Goal: Task Accomplishment & Management: Complete application form

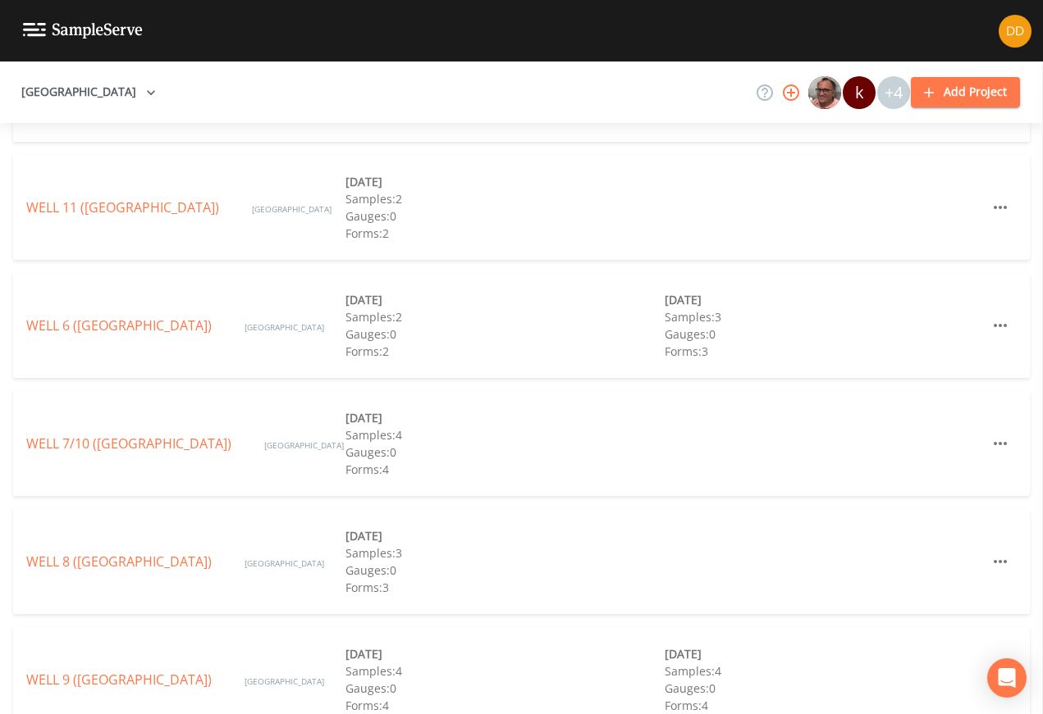
scroll to position [634, 0]
click at [181, 555] on link "WELL 8 ([GEOGRAPHIC_DATA])" at bounding box center [118, 563] width 185 height 18
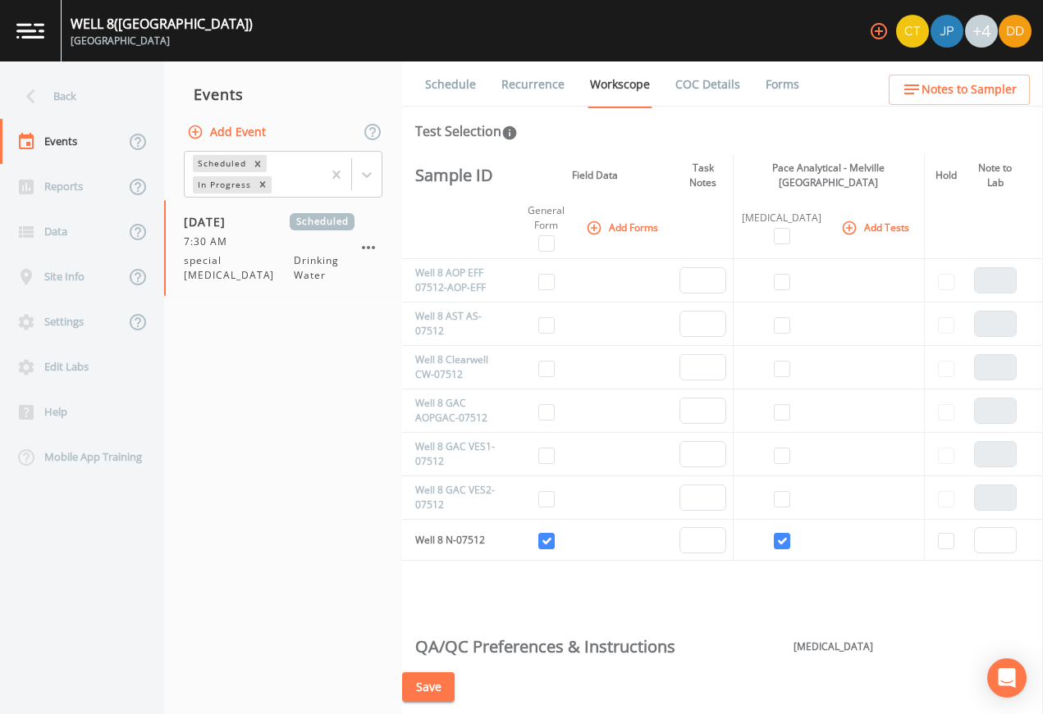
click at [261, 133] on button "Add Event" at bounding box center [228, 132] width 89 height 30
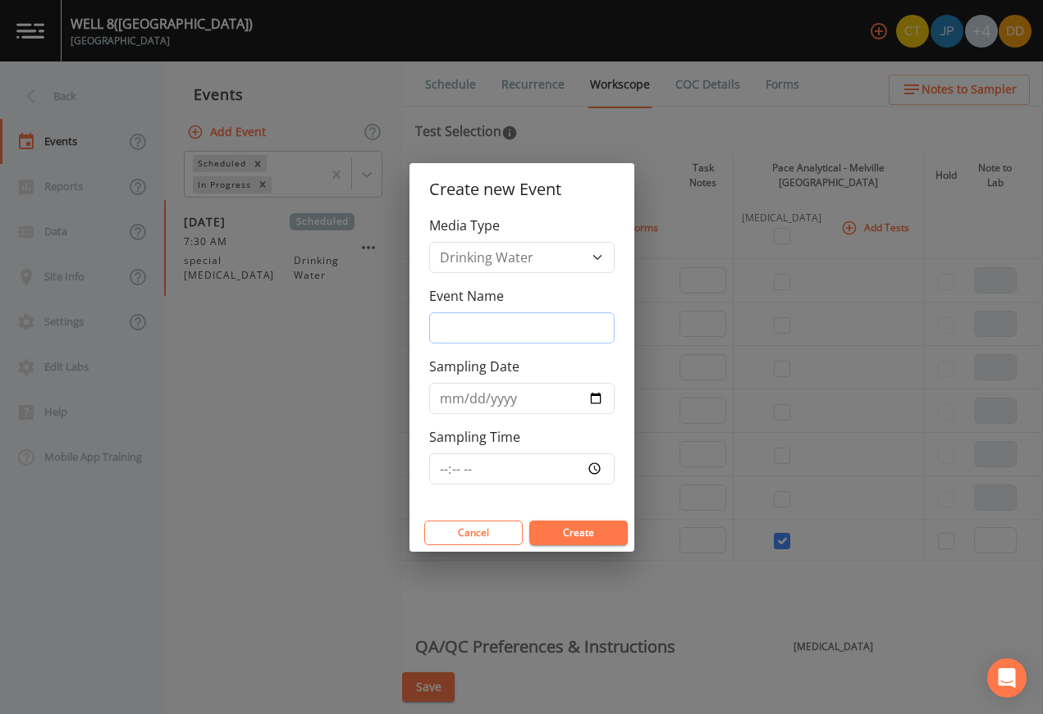
click at [568, 323] on input "Event Name" at bounding box center [521, 328] width 185 height 31
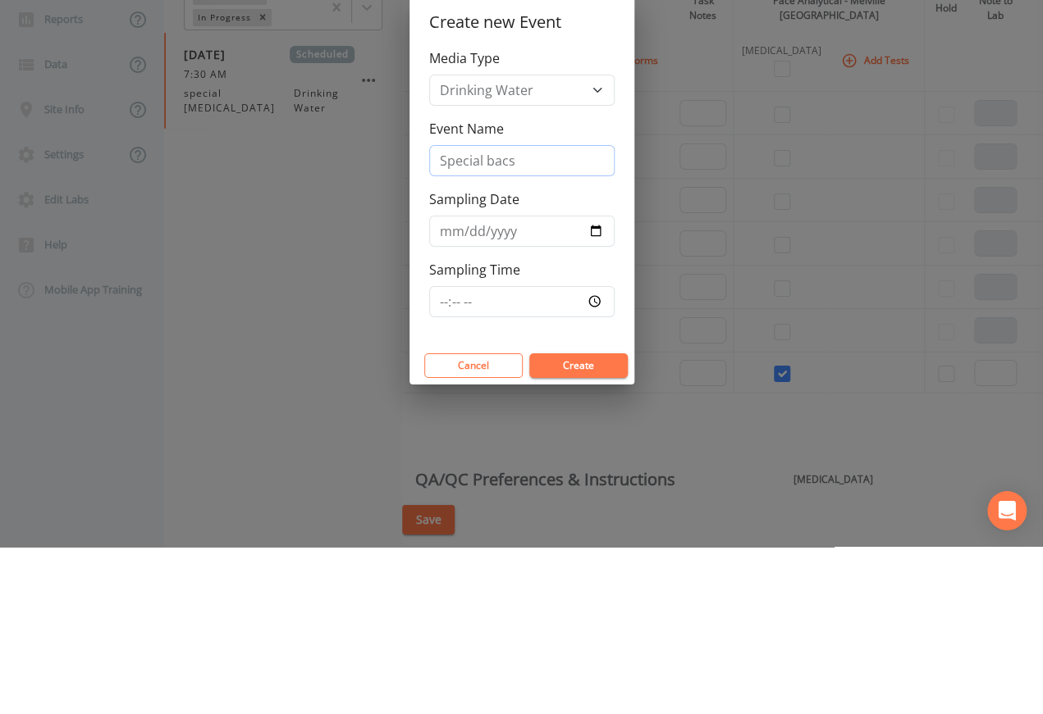
type input "Special bacs"
click at [556, 383] on input "Sampling Date" at bounding box center [521, 398] width 185 height 31
type input "[DATE]"
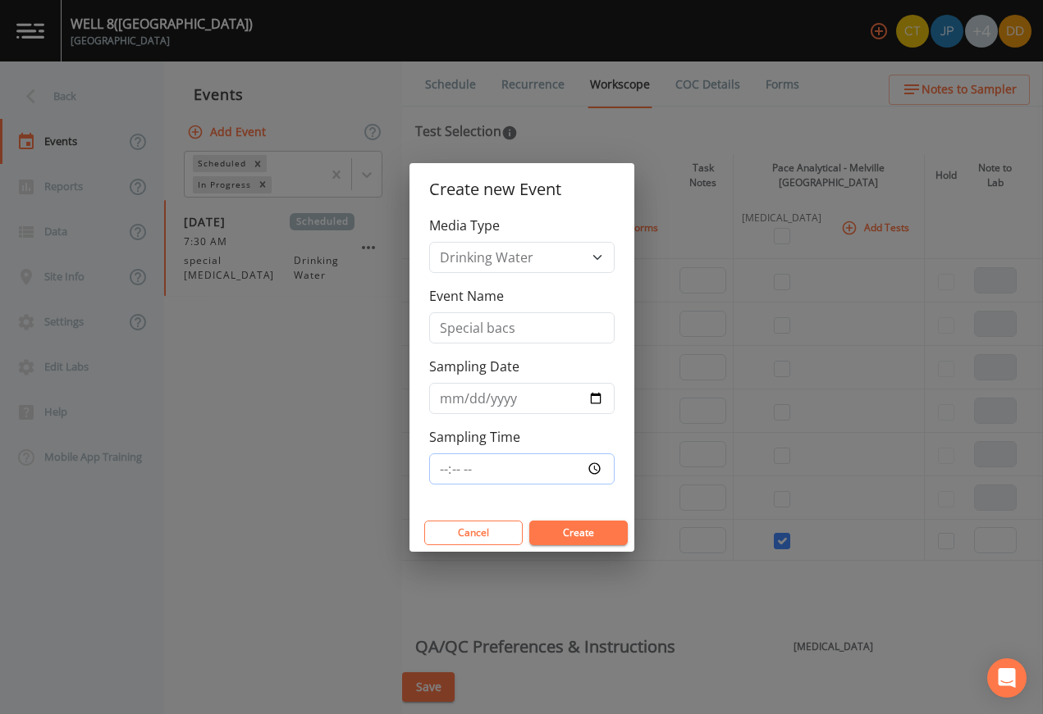
click at [564, 470] on input "Sampling Time" at bounding box center [521, 469] width 185 height 31
type input "07:11"
click at [604, 529] on button "Create" at bounding box center [578, 533] width 98 height 25
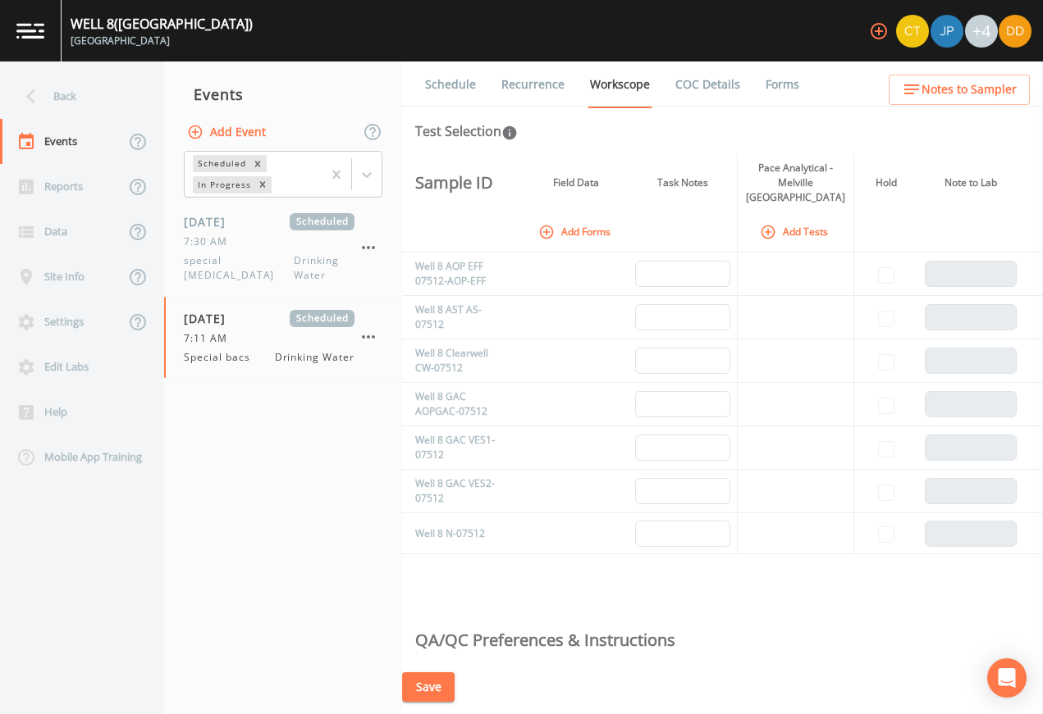
click at [253, 331] on div "7:11 AM" at bounding box center [269, 338] width 171 height 15
click at [595, 218] on button "Add Forms" at bounding box center [576, 231] width 82 height 27
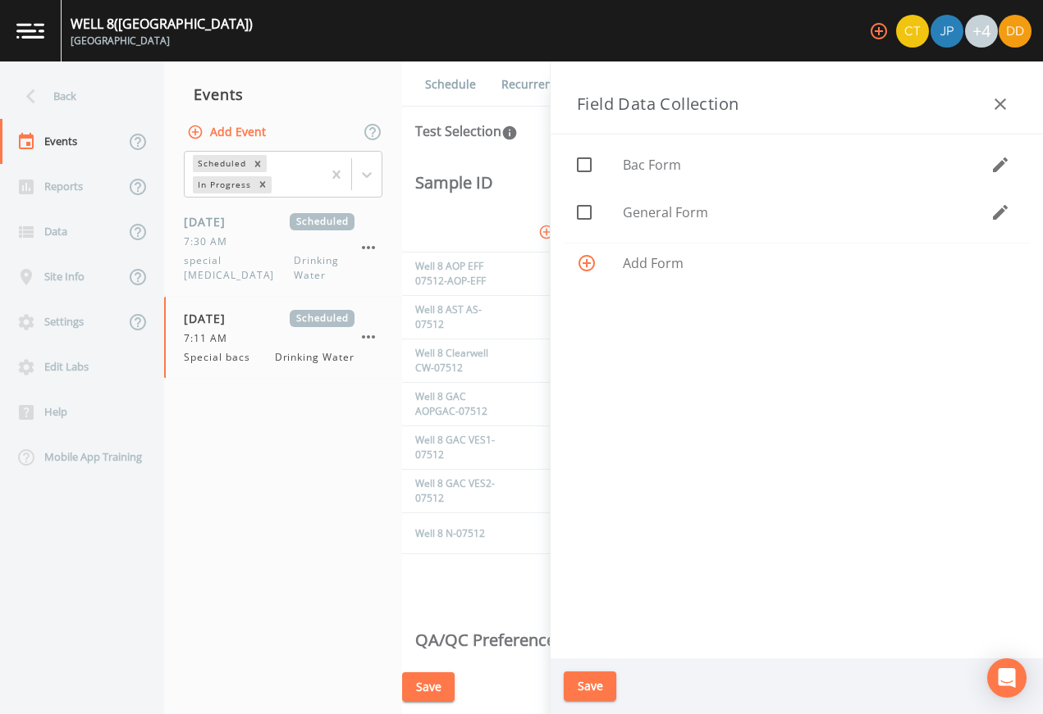
click at [728, 204] on span "General Form" at bounding box center [806, 213] width 367 height 20
checkbox input "true"
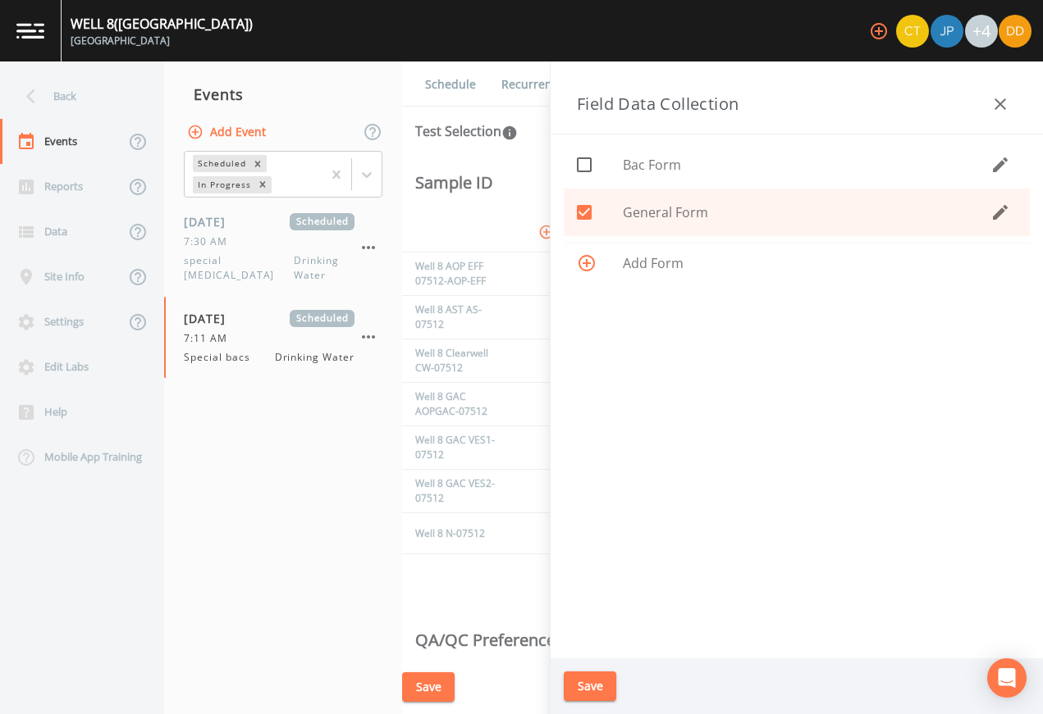
click at [750, 155] on span "Bac Form" at bounding box center [806, 165] width 367 height 20
checkbox input "true"
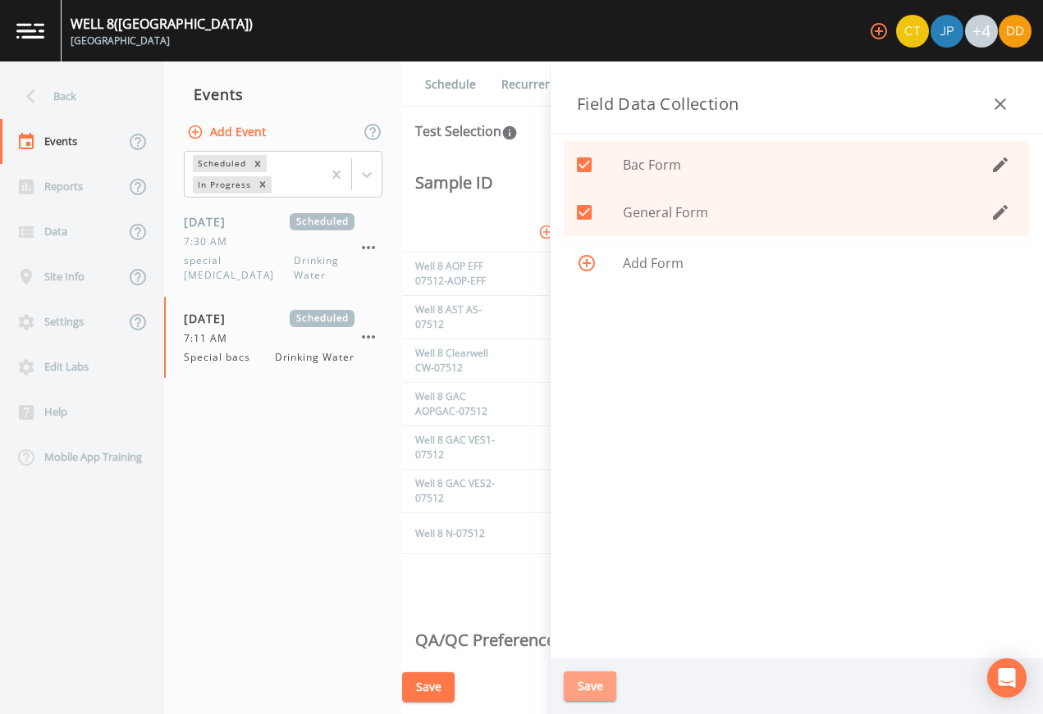
click at [605, 680] on button "Save" at bounding box center [590, 687] width 52 height 30
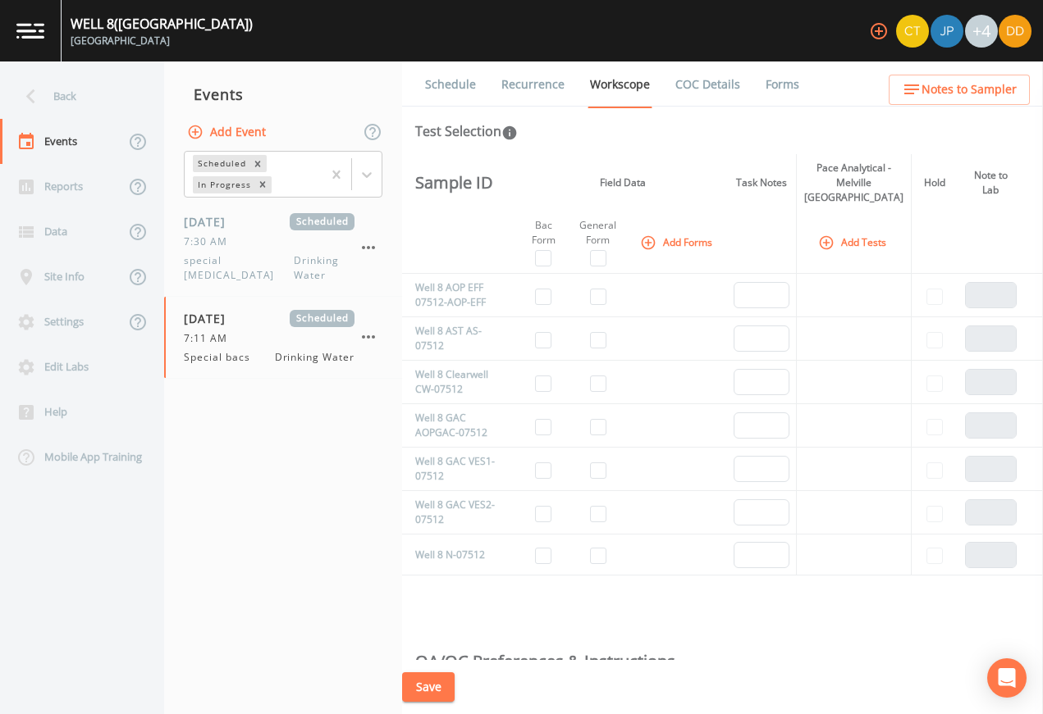
click at [846, 229] on button "Add Tests" at bounding box center [854, 242] width 78 height 27
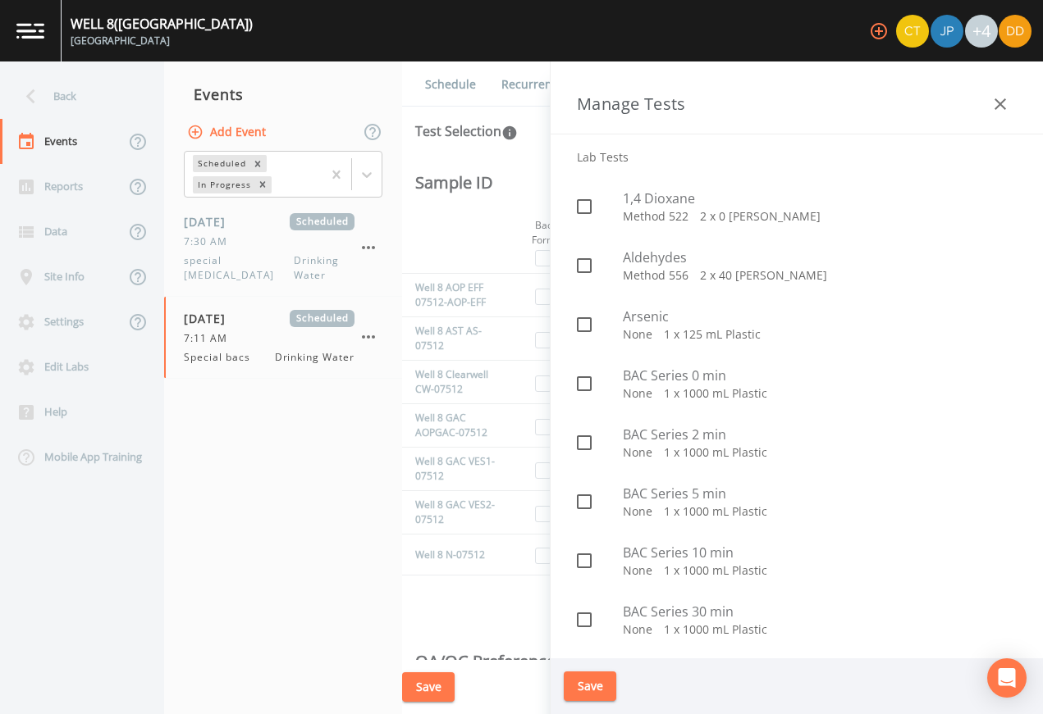
scroll to position [616, 0]
click at [780, 386] on span "BAC Series 0 min" at bounding box center [820, 377] width 394 height 20
checkbox input "true"
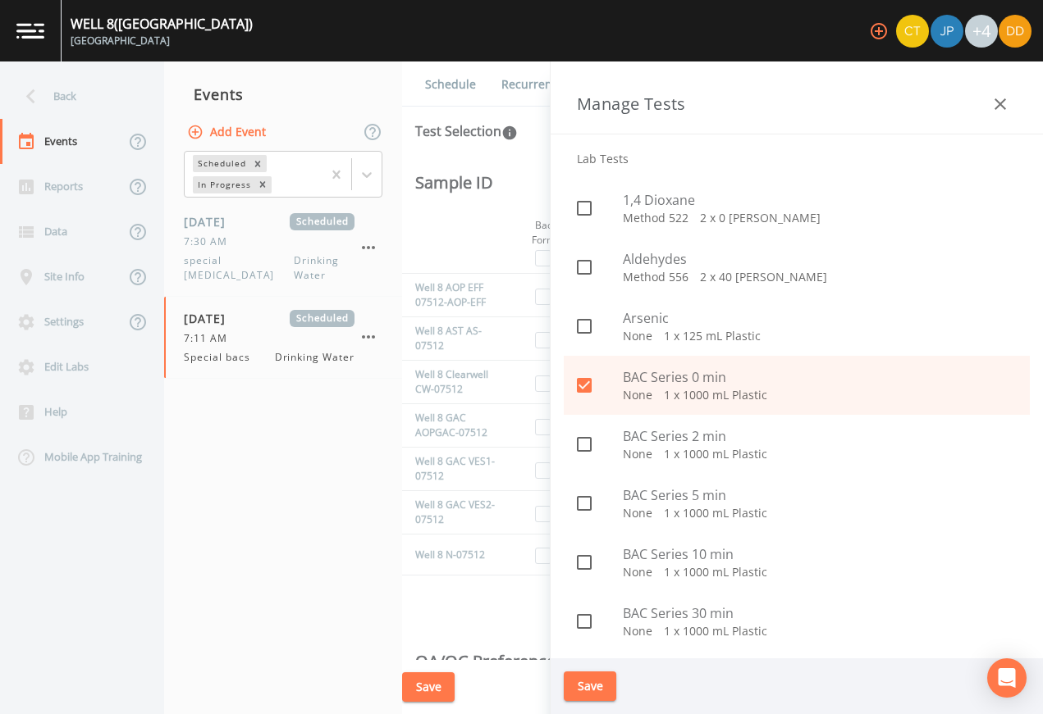
click at [778, 446] on p "None   1 x 1000 mL Plastic" at bounding box center [820, 454] width 394 height 16
checkbox input "true"
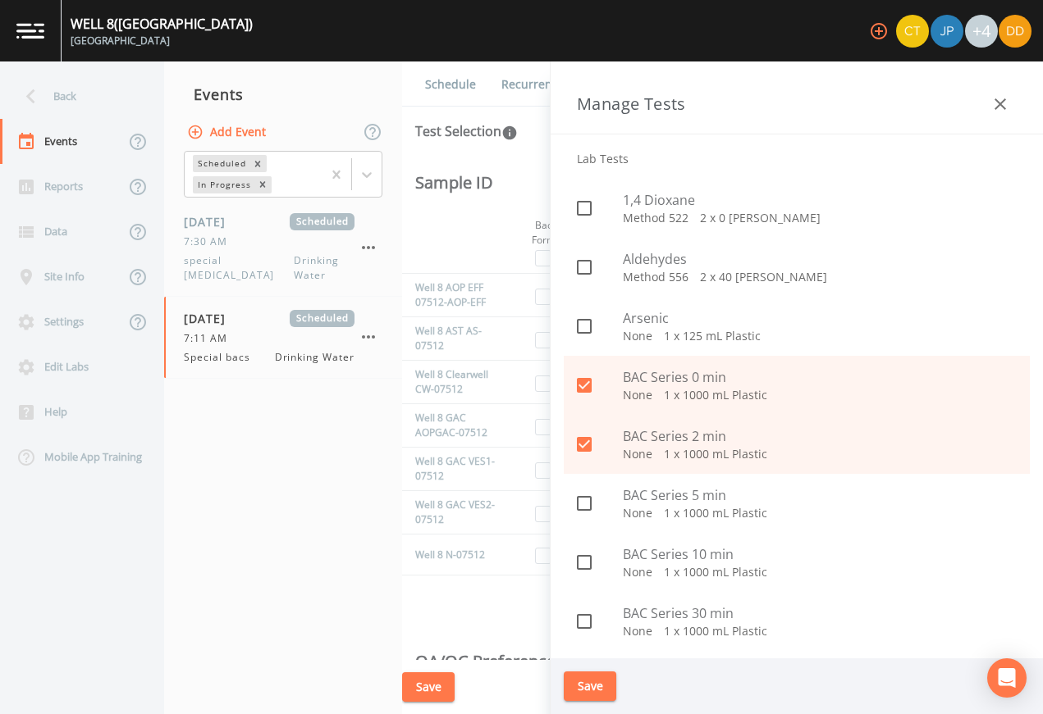
click at [769, 500] on span "BAC Series 5 min" at bounding box center [820, 496] width 394 height 20
checkbox input "true"
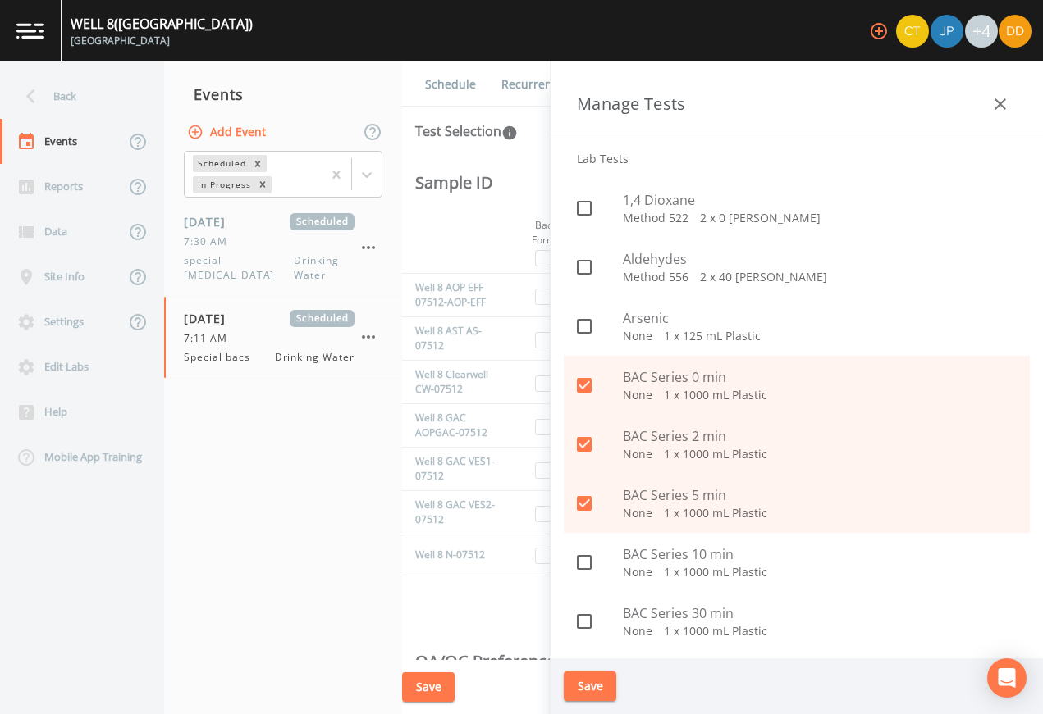
click at [764, 580] on div "BAC Series 10 min None   1 x 1000 mL Plastic" at bounding box center [797, 562] width 466 height 59
checkbox input "true"
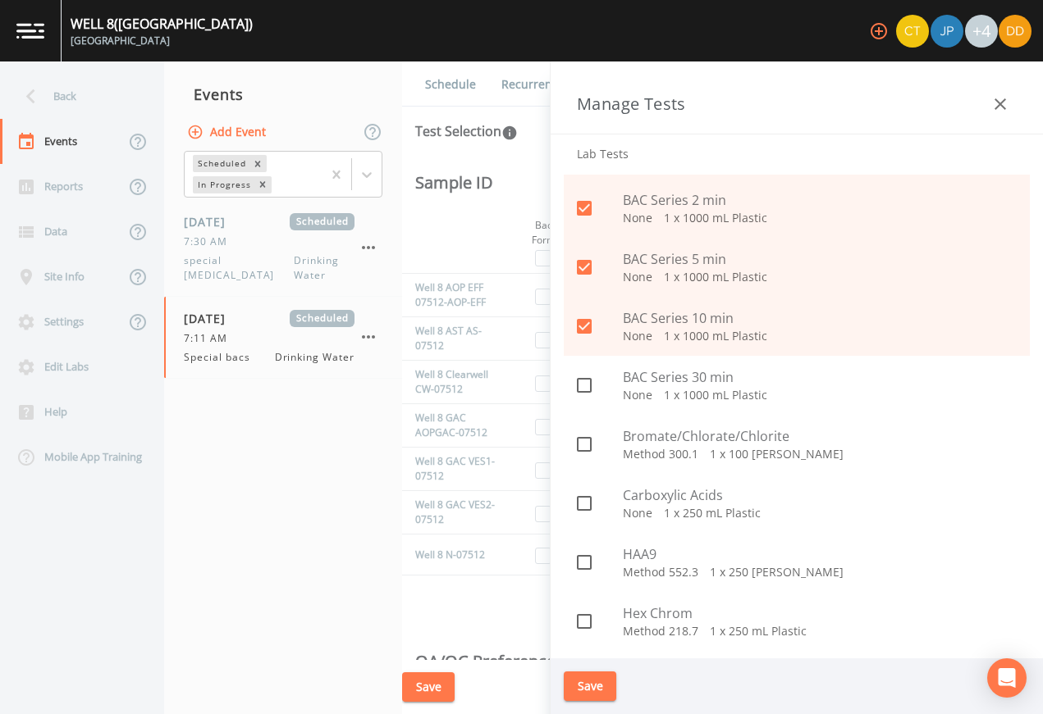
scroll to position [879, 0]
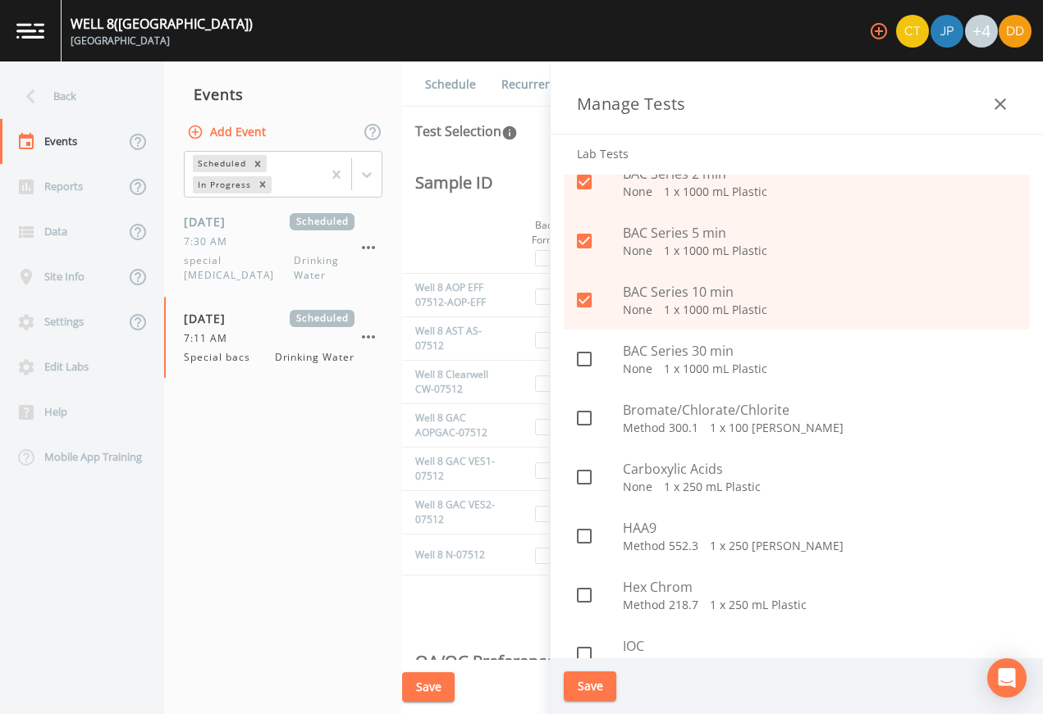
click at [792, 365] on p "None   1 x 1000 mL Plastic" at bounding box center [820, 369] width 394 height 16
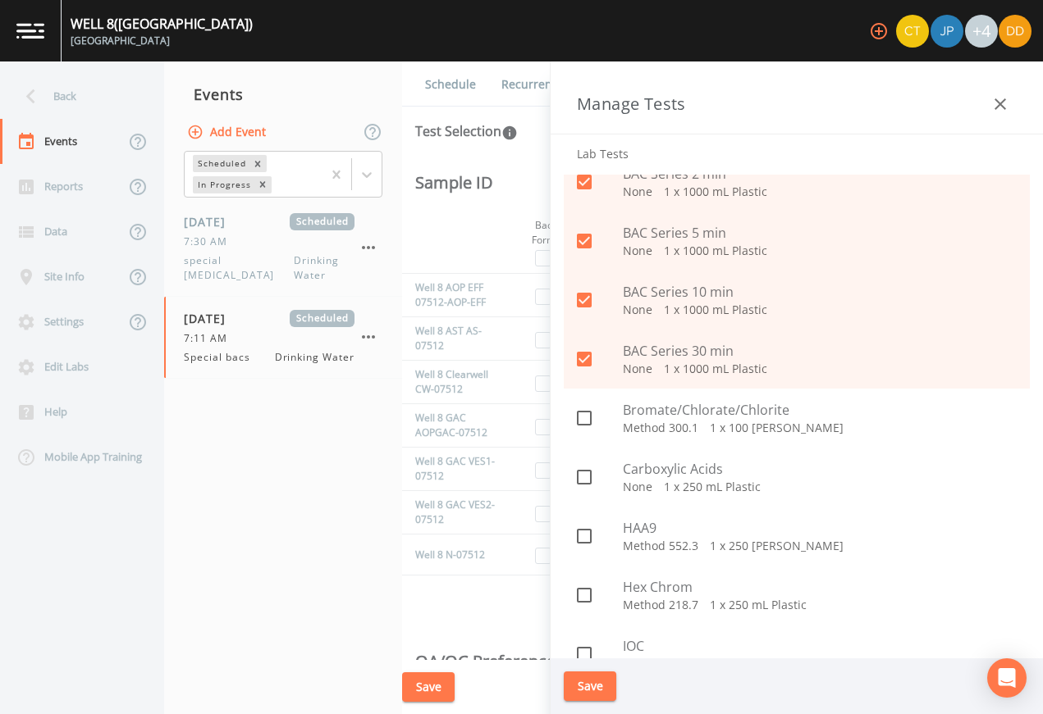
checkbox input "true"
click at [599, 674] on button "Save" at bounding box center [590, 687] width 52 height 30
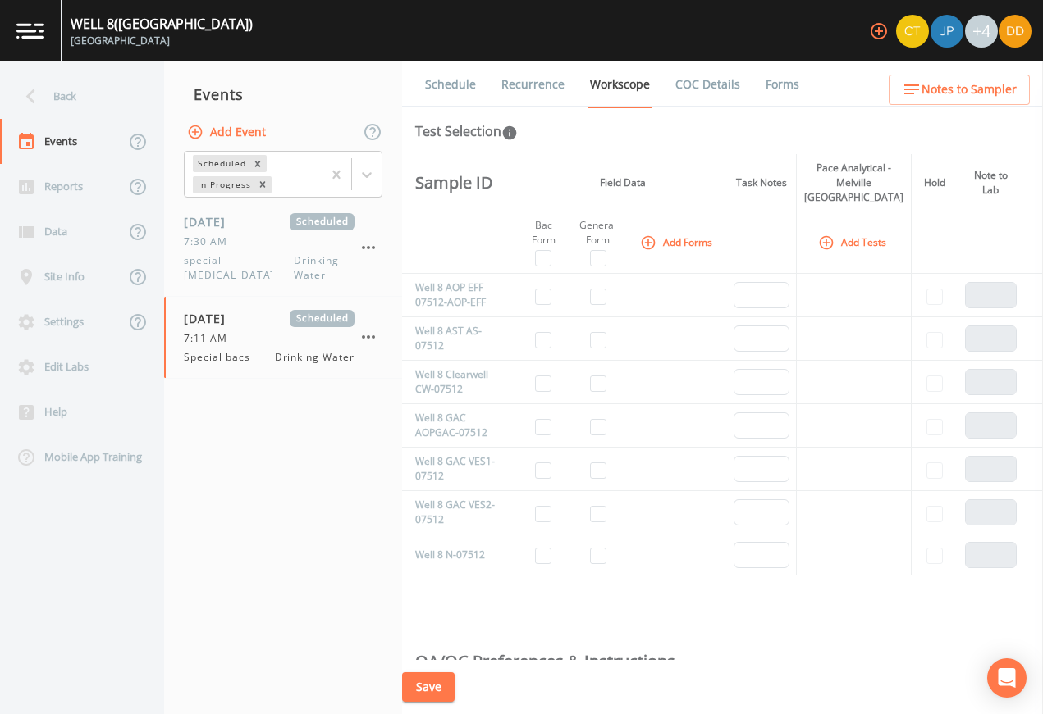
scroll to position [0, 0]
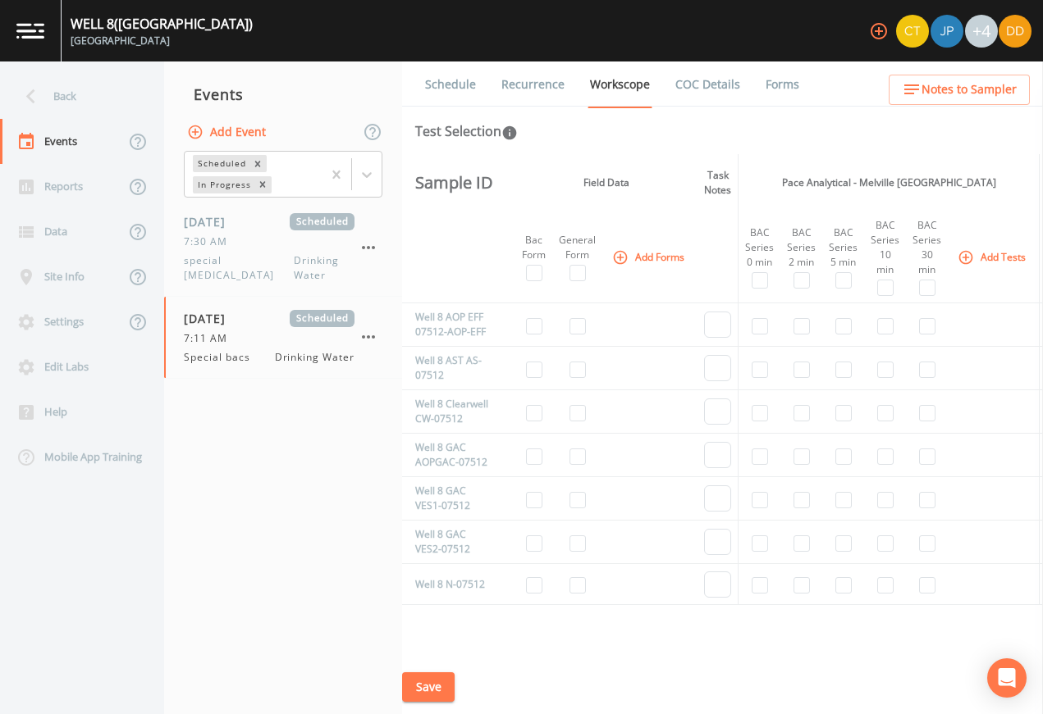
click at [538, 422] on input "checkbox" at bounding box center [534, 413] width 16 height 16
checkbox input "true"
click at [586, 422] on input "checkbox" at bounding box center [577, 413] width 16 height 16
checkbox input "true"
click at [768, 422] on input "checkbox" at bounding box center [759, 413] width 16 height 16
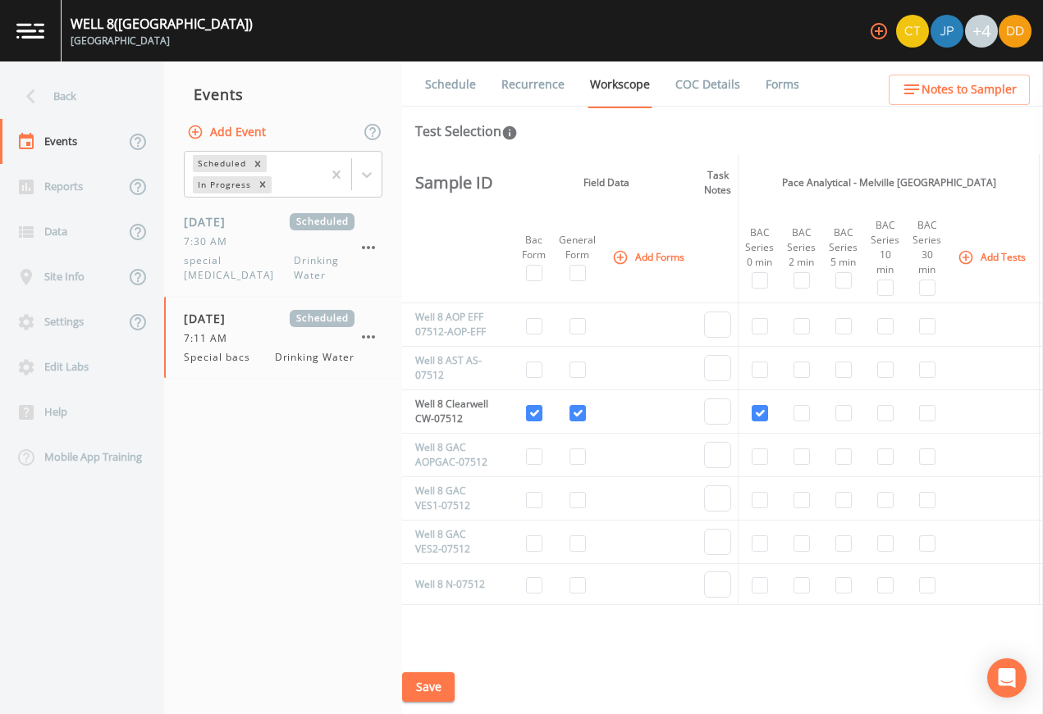
checkbox input "true"
click at [810, 422] on input "checkbox" at bounding box center [801, 413] width 16 height 16
checkbox input "true"
click at [851, 422] on input "checkbox" at bounding box center [843, 413] width 16 height 16
checkbox input "true"
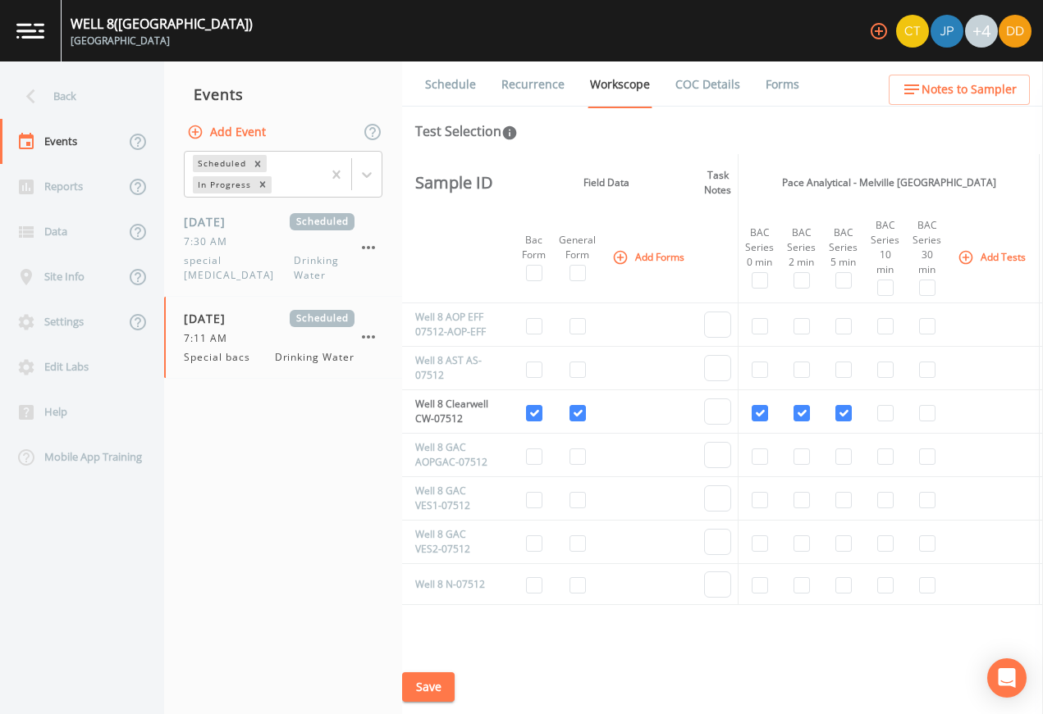
click at [906, 426] on td at bounding box center [885, 411] width 42 height 43
click at [893, 422] on input "checkbox" at bounding box center [885, 413] width 16 height 16
checkbox input "true"
click at [935, 422] on input "checkbox" at bounding box center [927, 413] width 16 height 16
checkbox input "true"
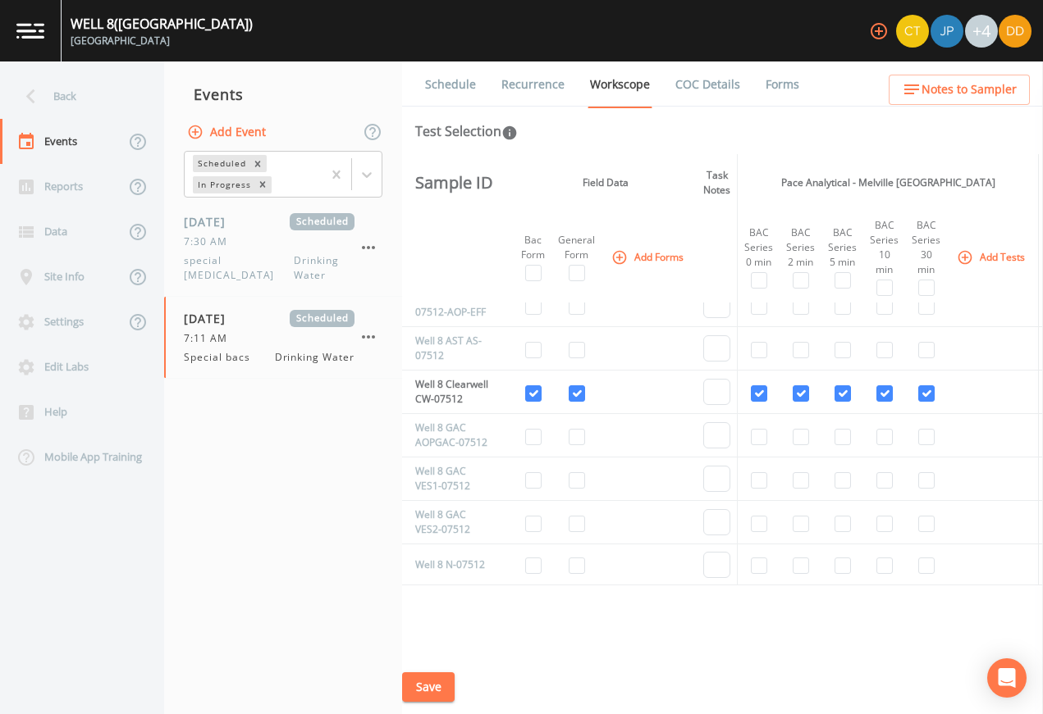
scroll to position [32, 0]
click at [435, 680] on button "Save" at bounding box center [428, 688] width 52 height 30
